Goal: Task Accomplishment & Management: Complete application form

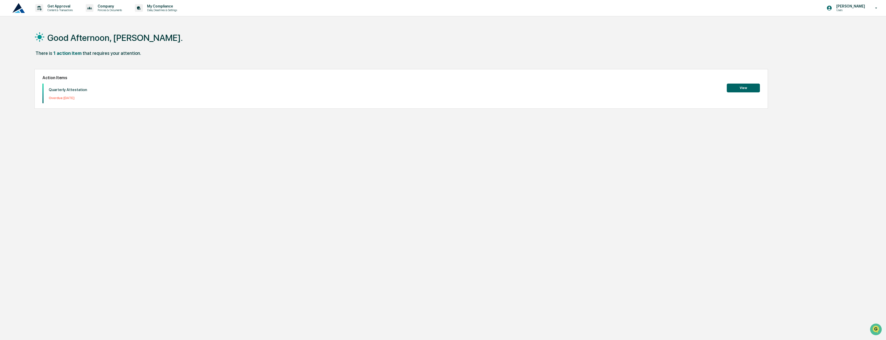
click at [749, 88] on button "View" at bounding box center [743, 88] width 33 height 9
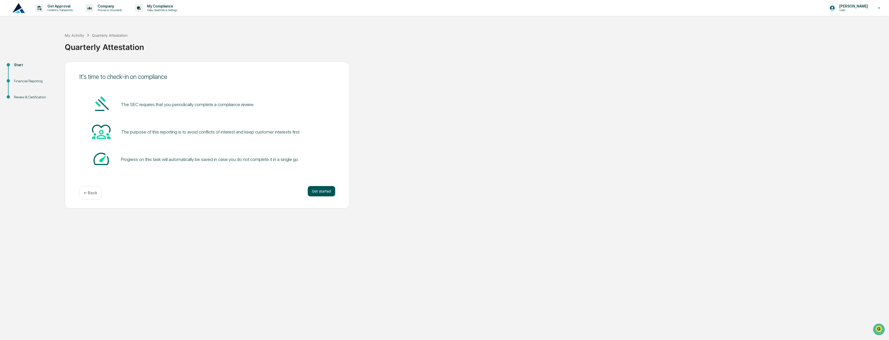
click at [311, 188] on button "Get started" at bounding box center [321, 191] width 27 height 10
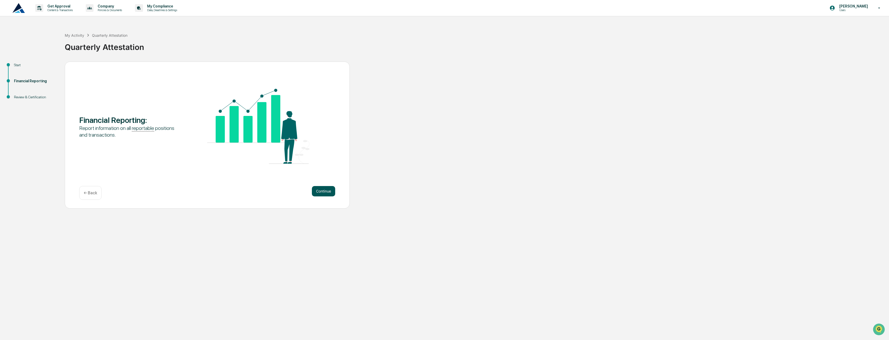
click at [317, 190] on button "Continue" at bounding box center [323, 191] width 23 height 10
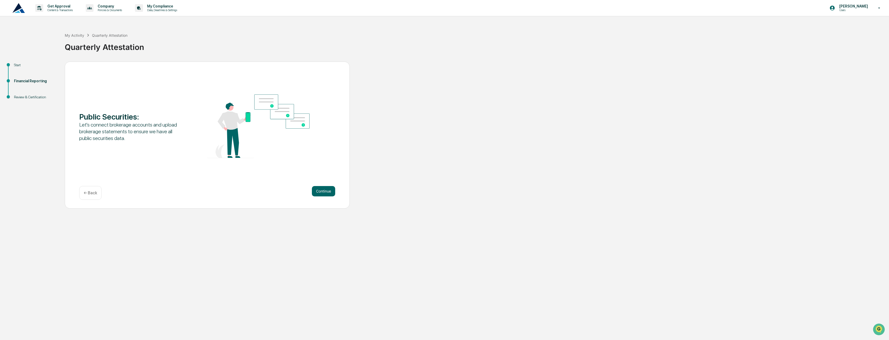
click at [317, 190] on button "Continue" at bounding box center [323, 191] width 23 height 10
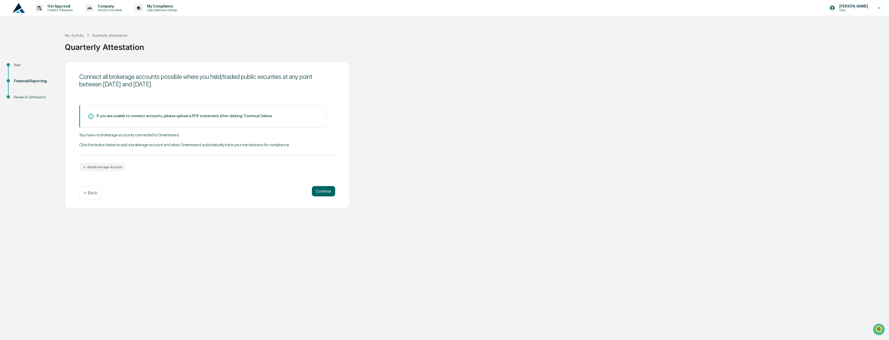
click at [98, 172] on div "Connect all brokerage accounts possible where you held/traded public securities…" at bounding box center [207, 135] width 285 height 147
click at [111, 162] on div "If you are unable to connect accounts, please upload a PDF statement after clic…" at bounding box center [207, 138] width 256 height 66
click at [108, 167] on button "Add Brokerage Account" at bounding box center [102, 167] width 46 height 8
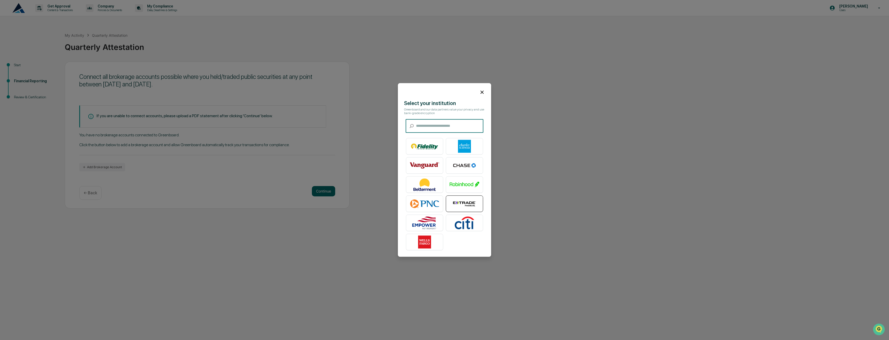
click at [467, 201] on img at bounding box center [465, 204] width 30 height 13
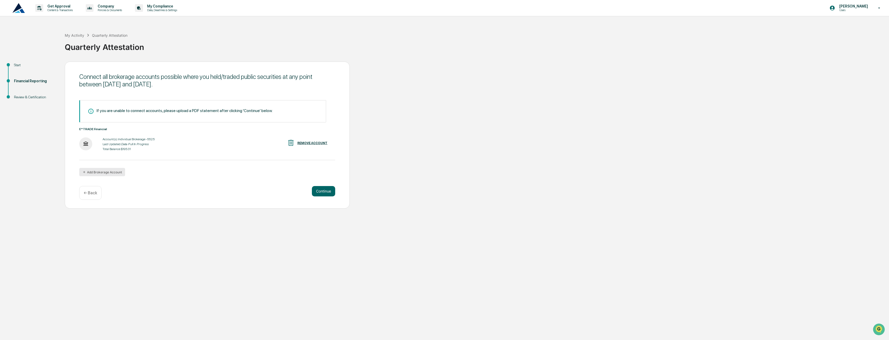
click at [108, 170] on button "Add Brokerage Account" at bounding box center [102, 172] width 46 height 8
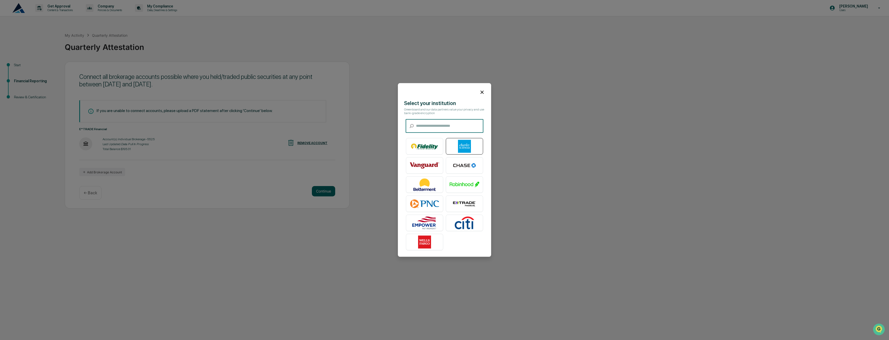
click at [462, 149] on img at bounding box center [465, 146] width 30 height 13
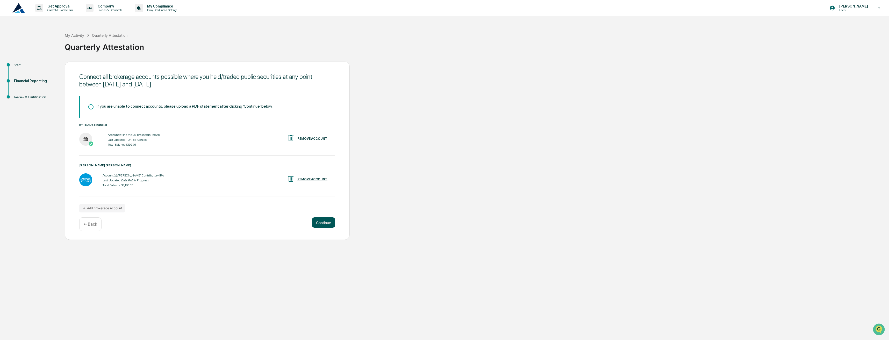
click at [320, 225] on button "Continue" at bounding box center [323, 223] width 23 height 10
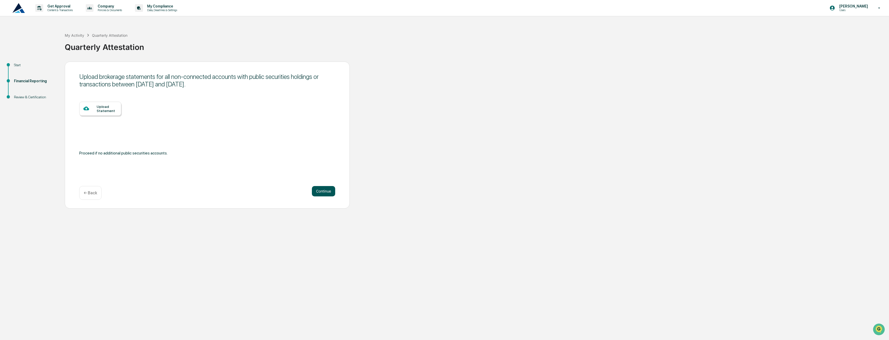
click at [323, 191] on button "Continue" at bounding box center [323, 191] width 23 height 10
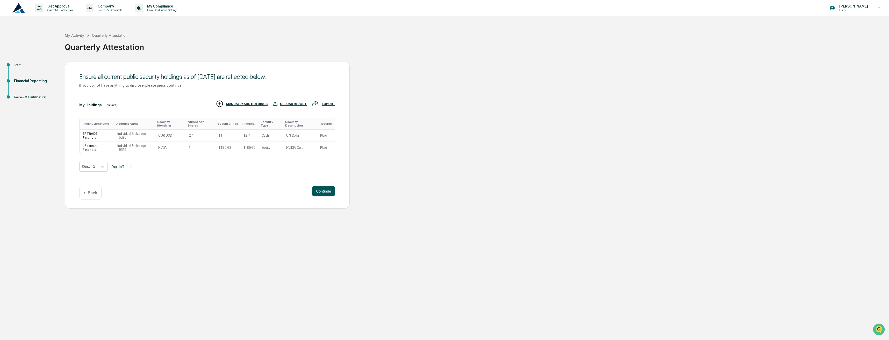
click at [313, 191] on button "Continue" at bounding box center [323, 191] width 23 height 10
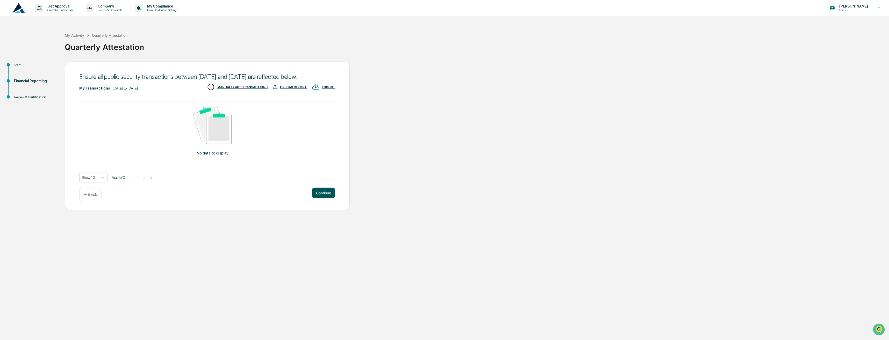
click at [322, 198] on button "Continue" at bounding box center [323, 193] width 23 height 10
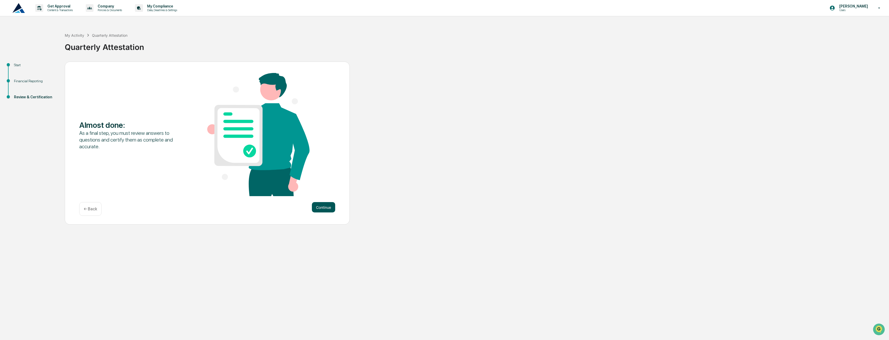
click at [322, 206] on button "Continue" at bounding box center [323, 207] width 23 height 10
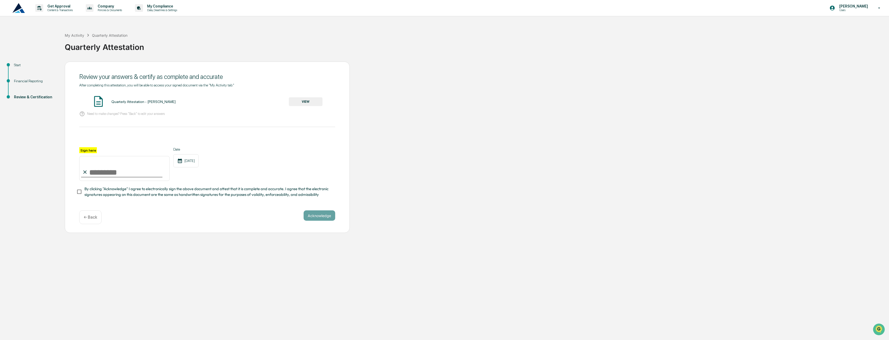
click at [106, 171] on input "Sign here" at bounding box center [124, 168] width 90 height 25
type input "**********"
click at [311, 215] on button "Acknowledge" at bounding box center [320, 216] width 32 height 10
click at [299, 104] on button "VIEW" at bounding box center [306, 101] width 34 height 9
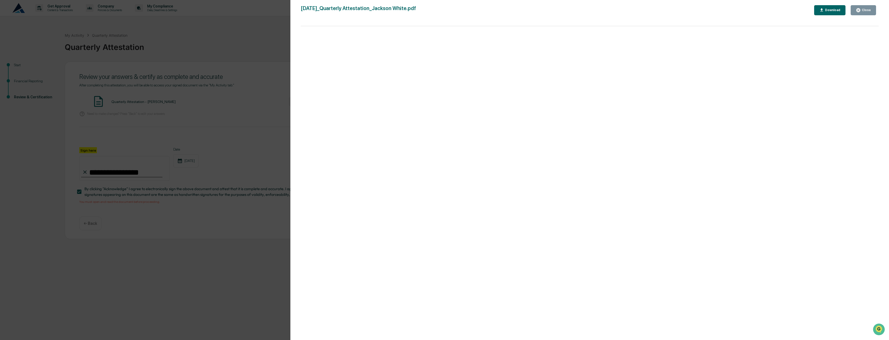
click at [217, 194] on div "Version History [DATE] 07:38 PM [PERSON_NAME] White [DATE]_Quarterly Attestatio…" at bounding box center [444, 170] width 889 height 340
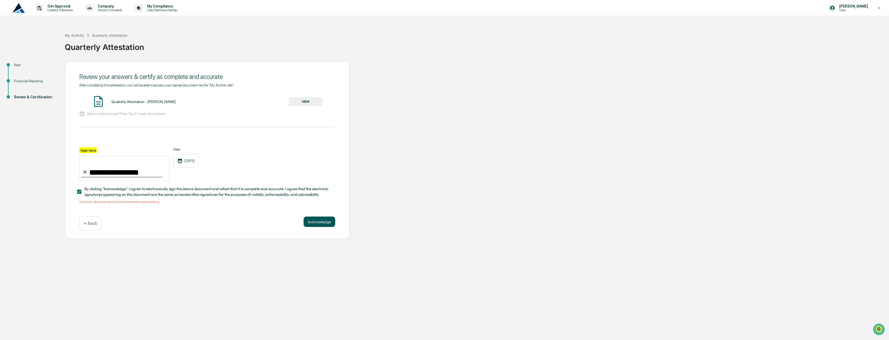
click at [311, 227] on button "Acknowledge" at bounding box center [320, 222] width 32 height 10
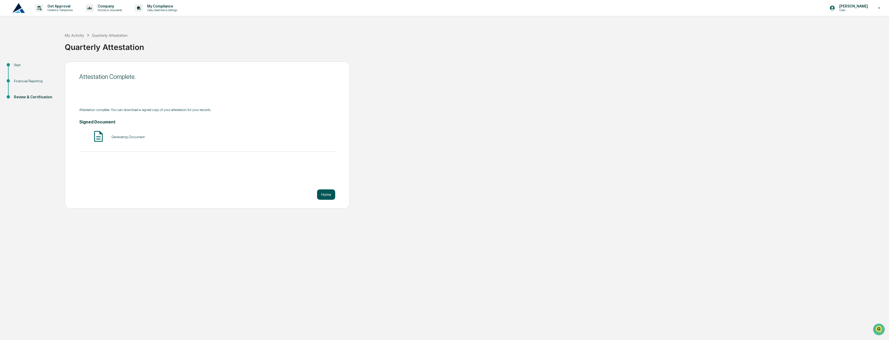
click at [323, 194] on button "Home" at bounding box center [326, 195] width 18 height 10
